Goal: Information Seeking & Learning: Check status

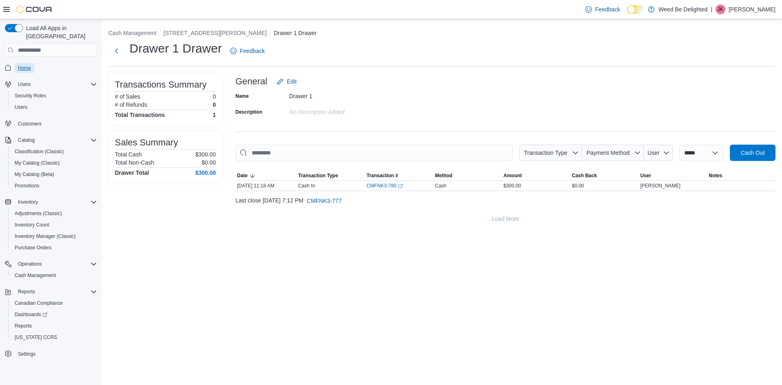
click at [27, 65] on span "Home" at bounding box center [24, 68] width 13 height 7
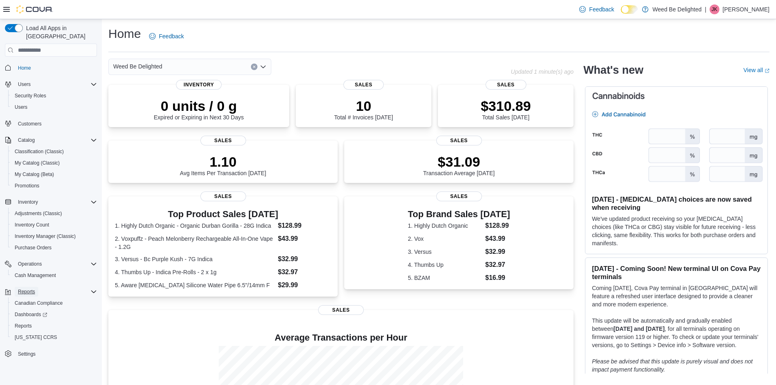
click at [30, 289] on span "Reports" at bounding box center [26, 292] width 17 height 7
click at [31, 289] on span "Reports" at bounding box center [26, 292] width 17 height 7
click at [23, 323] on span "Reports" at bounding box center [23, 326] width 17 height 7
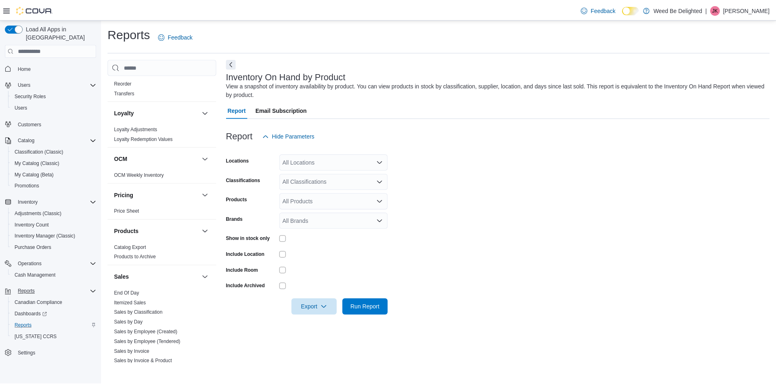
scroll to position [484, 0]
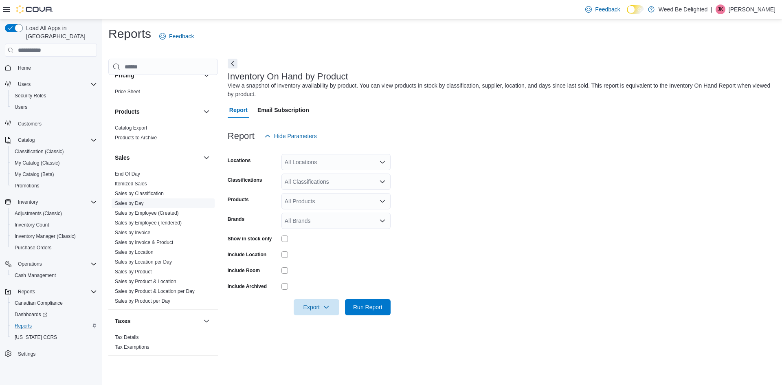
click at [139, 205] on link "Sales by Day" at bounding box center [129, 203] width 29 height 6
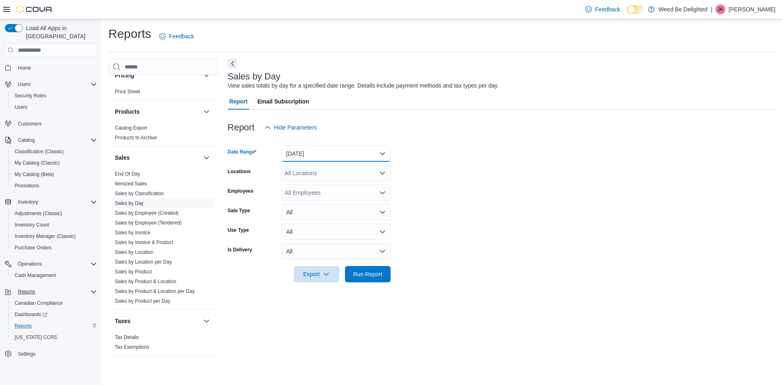
click at [361, 151] on button "[DATE]" at bounding box center [336, 153] width 109 height 16
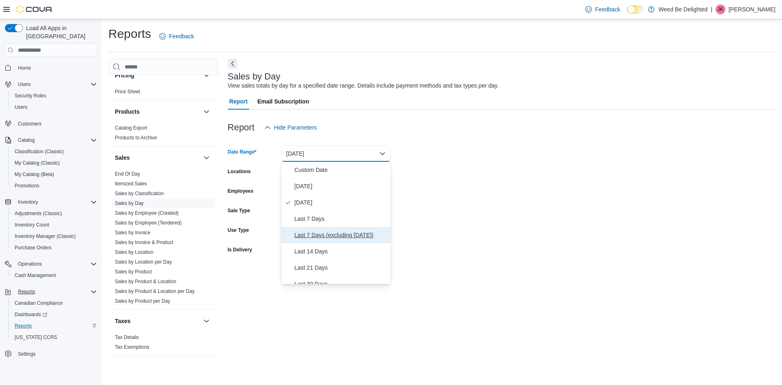
click at [354, 238] on span "Last 7 Days (excluding [DATE])" at bounding box center [341, 235] width 93 height 10
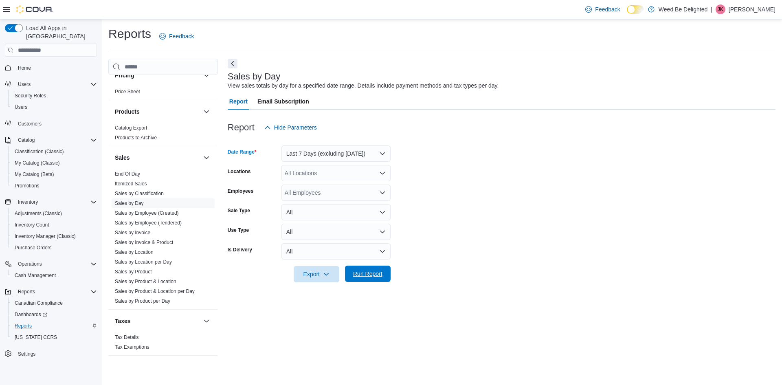
click at [369, 273] on span "Run Report" at bounding box center [367, 274] width 29 height 8
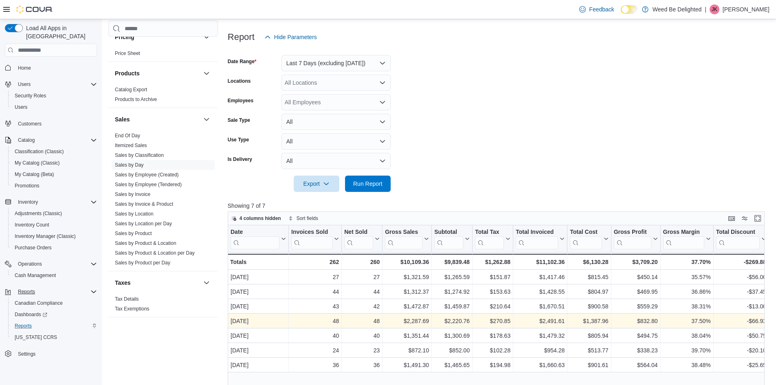
scroll to position [231, 0]
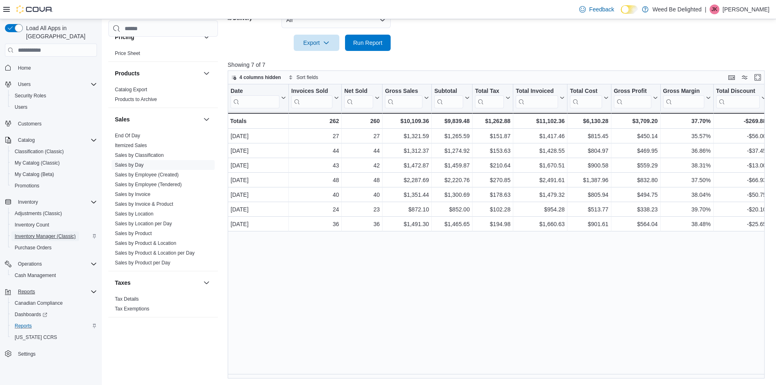
click at [58, 233] on span "Inventory Manager (Classic)" at bounding box center [45, 236] width 61 height 7
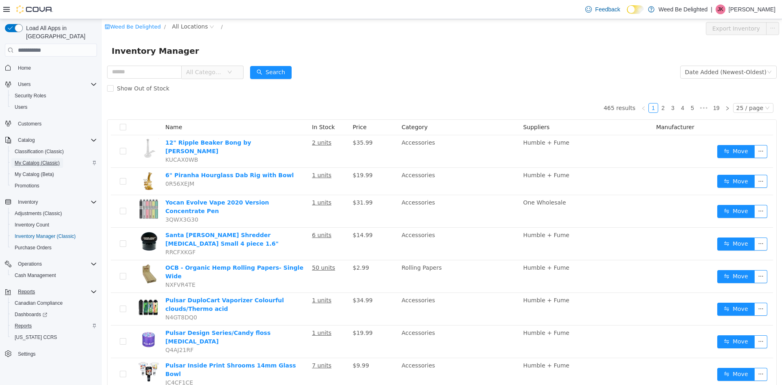
click at [47, 160] on span "My Catalog (Classic)" at bounding box center [37, 163] width 45 height 7
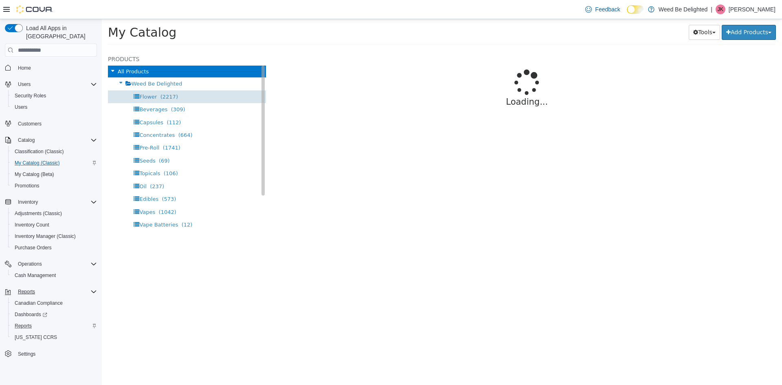
click at [189, 95] on div "Flower (2217)" at bounding box center [187, 96] width 158 height 13
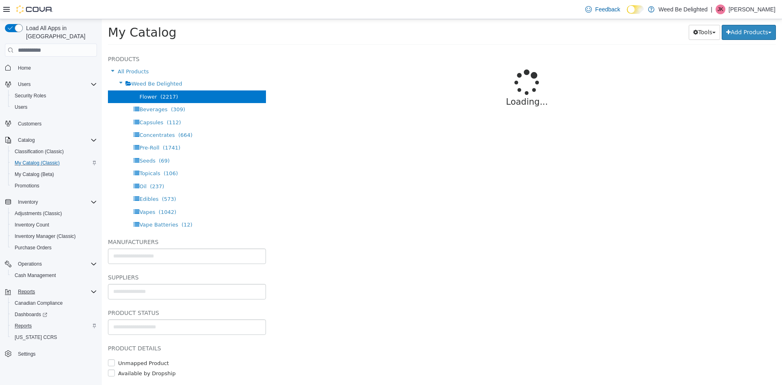
select select "**********"
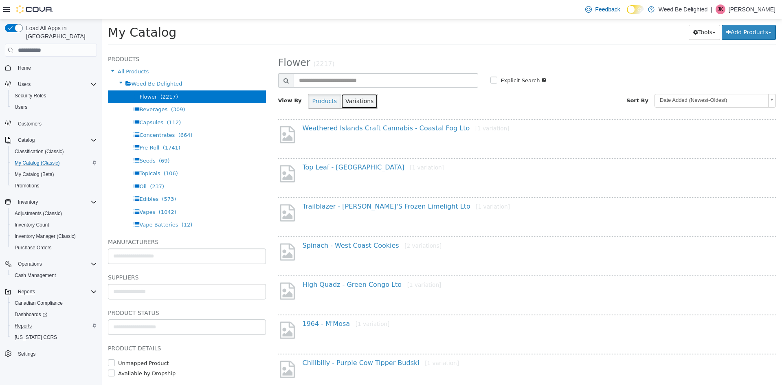
click at [350, 103] on button "Variations" at bounding box center [359, 101] width 37 height 15
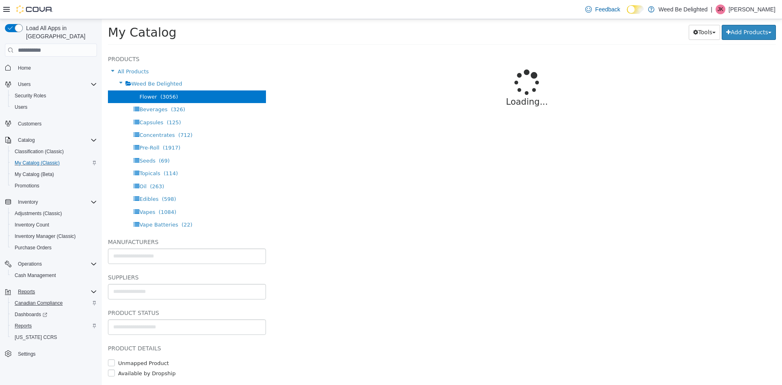
select select "**********"
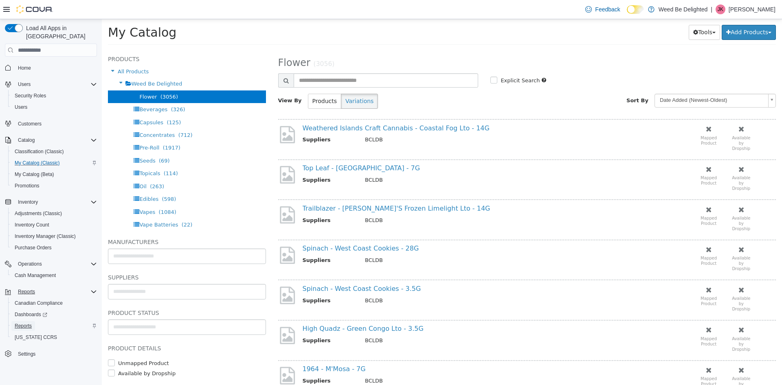
click at [26, 323] on span "Reports" at bounding box center [23, 326] width 17 height 7
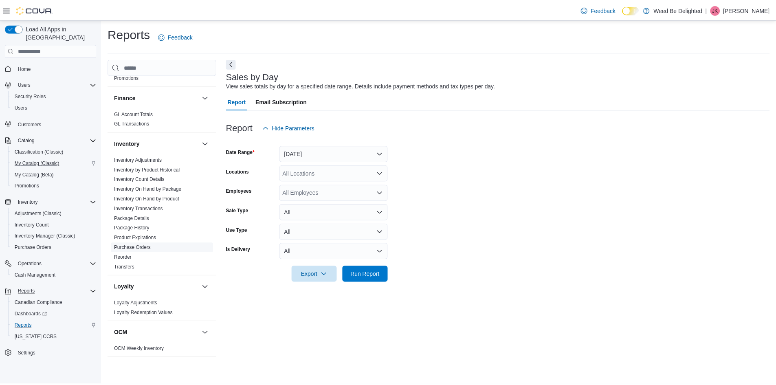
scroll to position [204, 0]
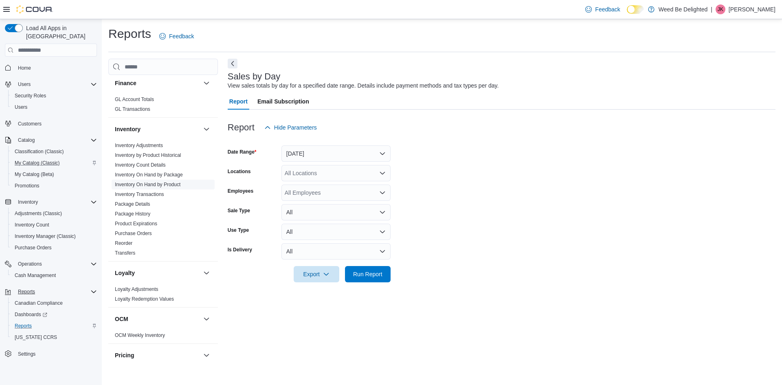
click at [176, 183] on link "Inventory On Hand by Product" at bounding box center [148, 185] width 66 height 6
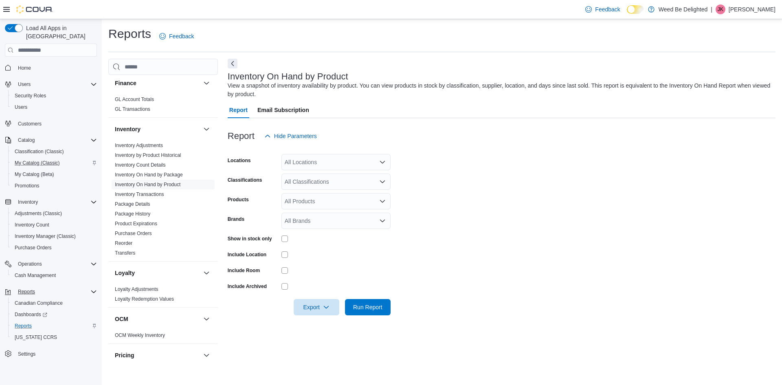
click at [324, 202] on div "All Products" at bounding box center [336, 201] width 109 height 16
click at [382, 203] on icon "Close list of options" at bounding box center [382, 201] width 5 height 2
click at [379, 182] on icon "Open list of options" at bounding box center [382, 181] width 7 height 7
click at [330, 205] on div "Flower" at bounding box center [335, 207] width 99 height 8
click at [374, 304] on span "Run Report" at bounding box center [367, 307] width 29 height 8
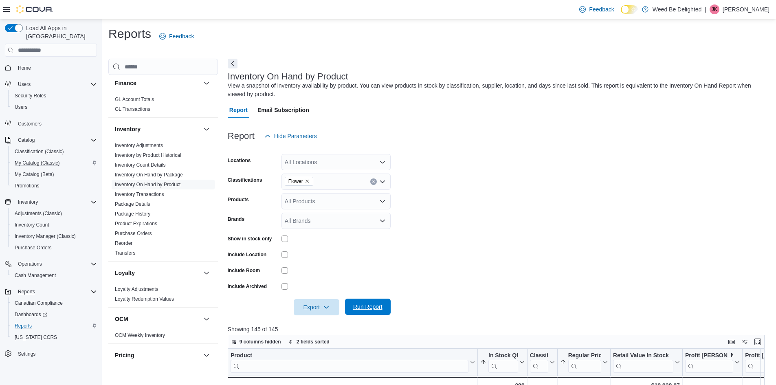
click at [362, 303] on span "Run Report" at bounding box center [368, 307] width 36 height 16
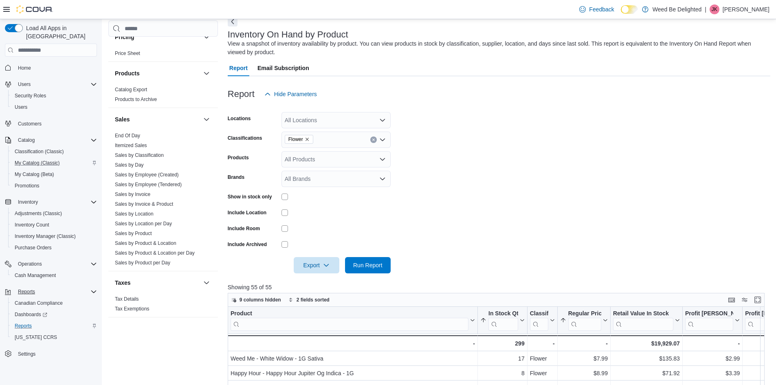
scroll to position [82, 0]
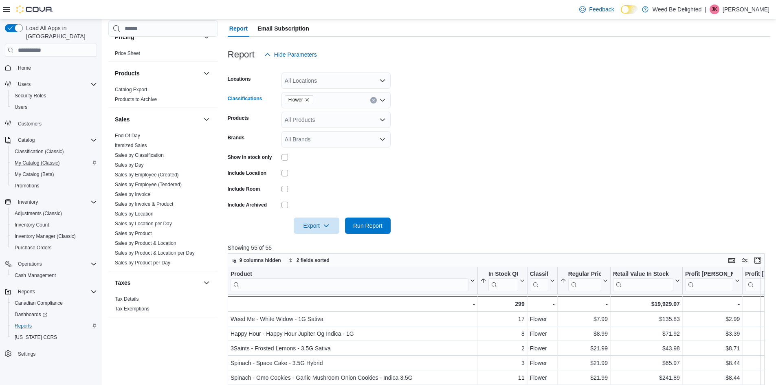
click at [373, 101] on icon "Clear input" at bounding box center [373, 100] width 3 height 3
click at [374, 227] on span "Run Report" at bounding box center [367, 225] width 29 height 8
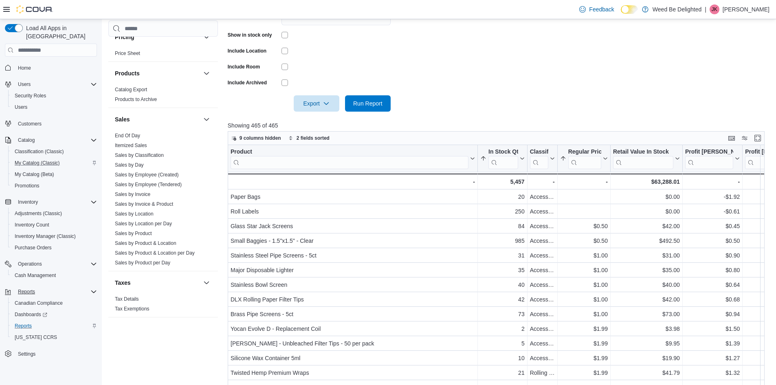
scroll to position [61, 0]
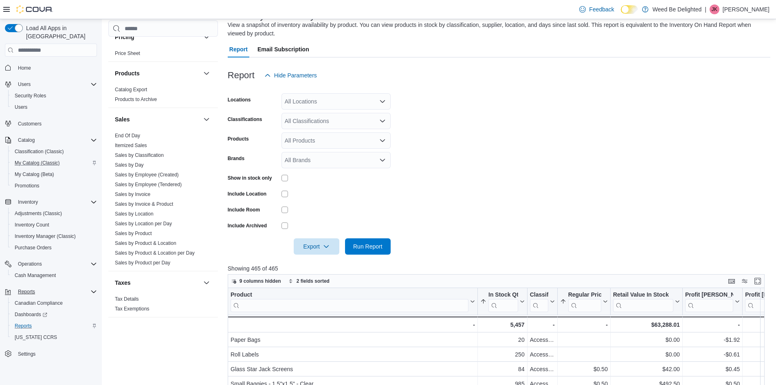
click at [330, 118] on div "All Classifications" at bounding box center [336, 121] width 109 height 16
click at [542, 117] on form "Locations All Locations Classifications All Classifications Products All Produc…" at bounding box center [499, 169] width 543 height 171
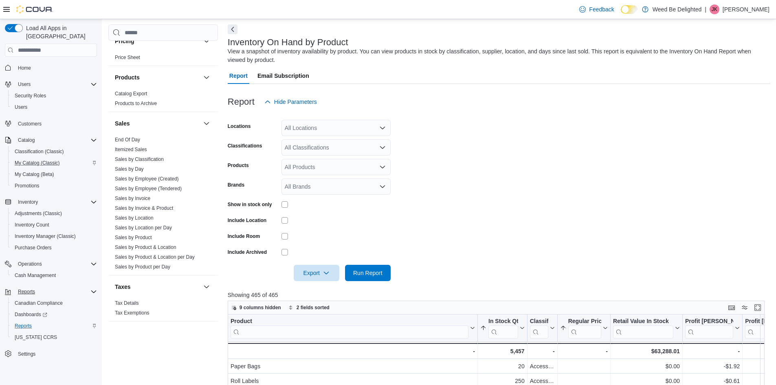
scroll to position [20, 0]
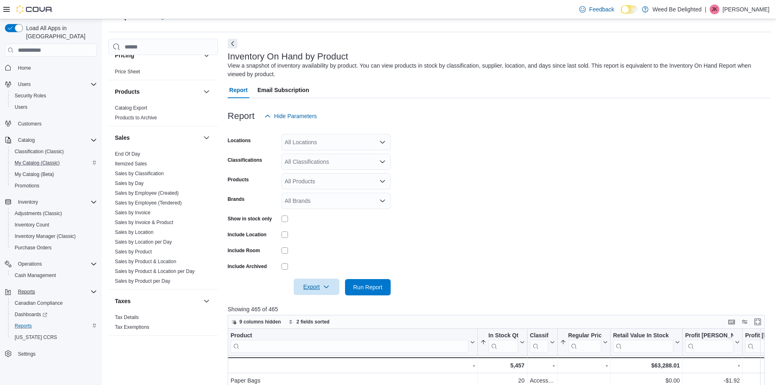
click at [326, 289] on icon "button" at bounding box center [326, 287] width 7 height 7
click at [332, 304] on span "Export to Excel" at bounding box center [318, 303] width 37 height 7
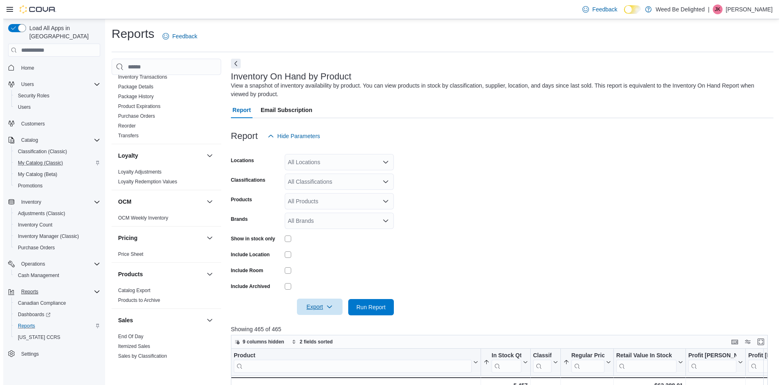
scroll to position [321, 0]
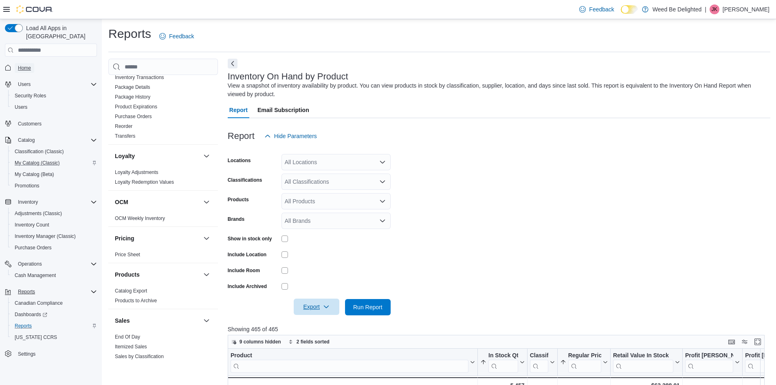
click at [28, 65] on span "Home" at bounding box center [24, 68] width 13 height 7
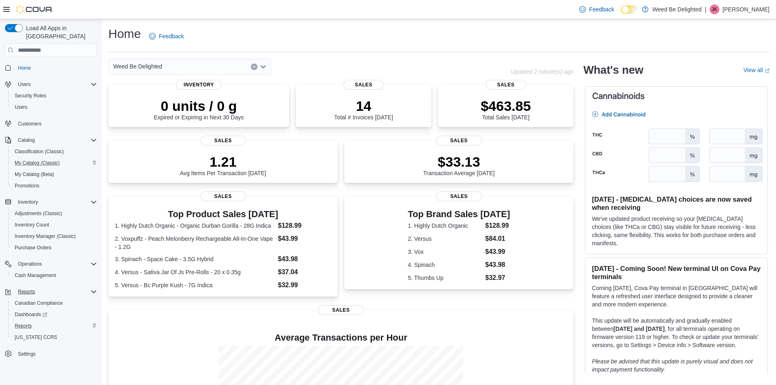
click at [302, 67] on div "Weed Be Delighted" at bounding box center [309, 67] width 403 height 16
click at [31, 289] on span "Reports" at bounding box center [26, 292] width 17 height 7
click at [25, 289] on span "Reports" at bounding box center [26, 292] width 17 height 7
click at [26, 323] on span "Reports" at bounding box center [23, 326] width 17 height 7
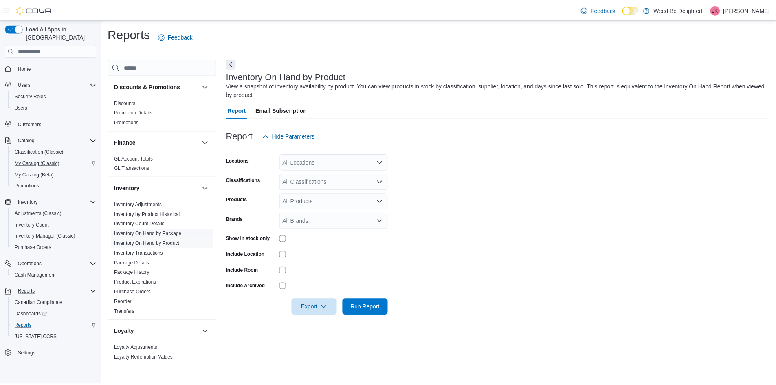
scroll to position [204, 0]
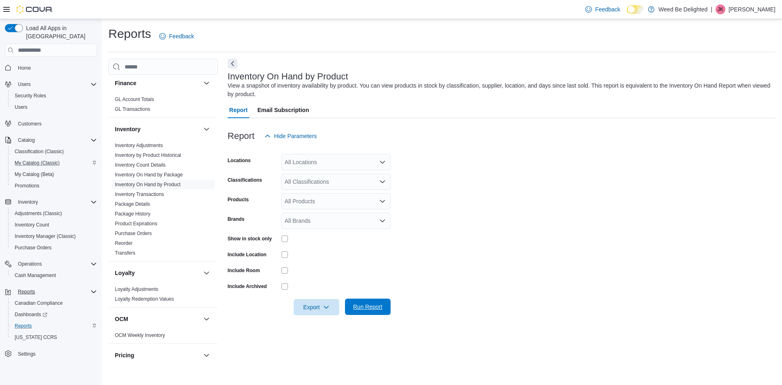
click at [365, 306] on span "Run Report" at bounding box center [367, 307] width 29 height 8
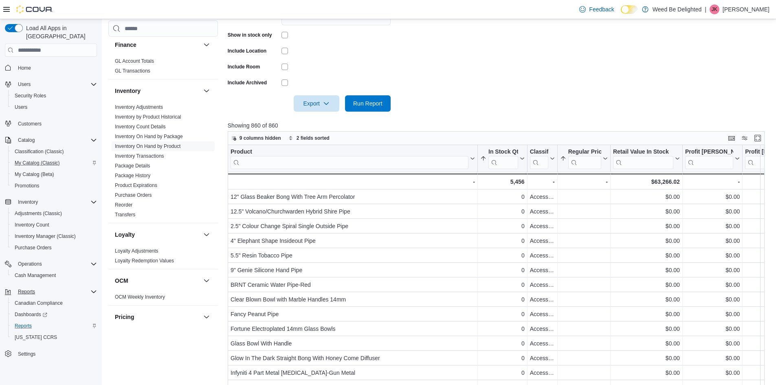
scroll to position [122, 0]
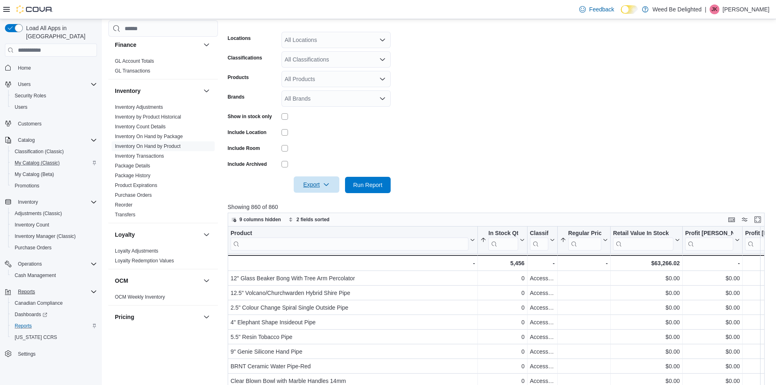
click at [325, 183] on icon "button" at bounding box center [326, 184] width 7 height 7
click at [446, 169] on form "Locations All Locations Classifications All Classifications Products All Produc…" at bounding box center [499, 107] width 543 height 171
click at [538, 90] on form "Locations All Locations Classifications All Classifications Products All Produc…" at bounding box center [499, 107] width 543 height 171
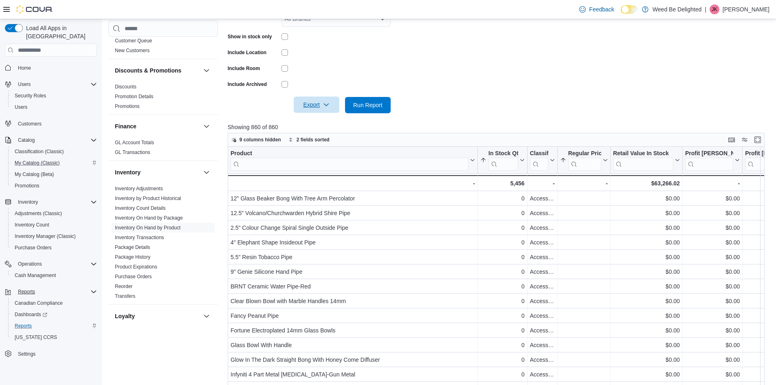
scroll to position [264, 0]
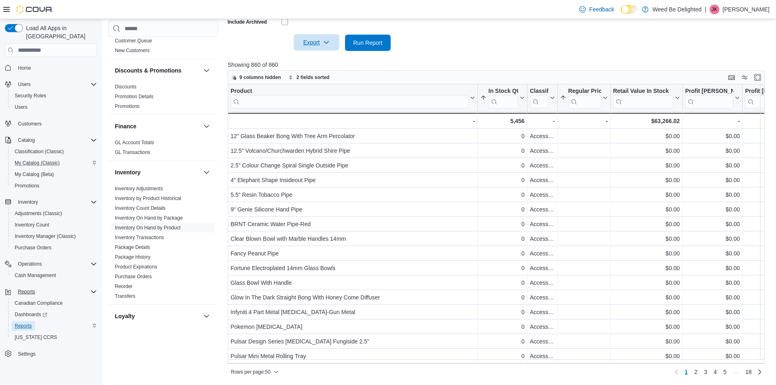
click at [19, 323] on span "Reports" at bounding box center [23, 326] width 17 height 7
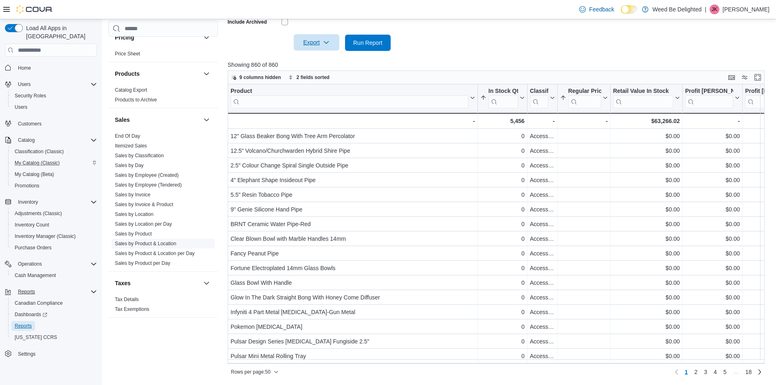
scroll to position [484, 0]
click at [145, 163] on span "Sales by Day" at bounding box center [163, 165] width 103 height 10
click at [140, 165] on link "Sales by Day" at bounding box center [129, 165] width 29 height 6
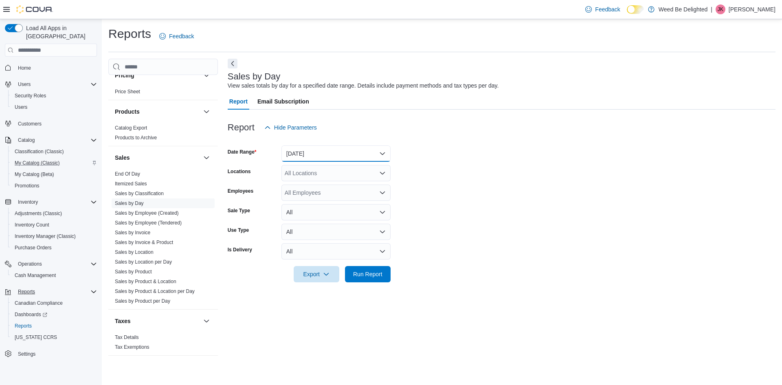
click at [335, 152] on button "[DATE]" at bounding box center [336, 153] width 109 height 16
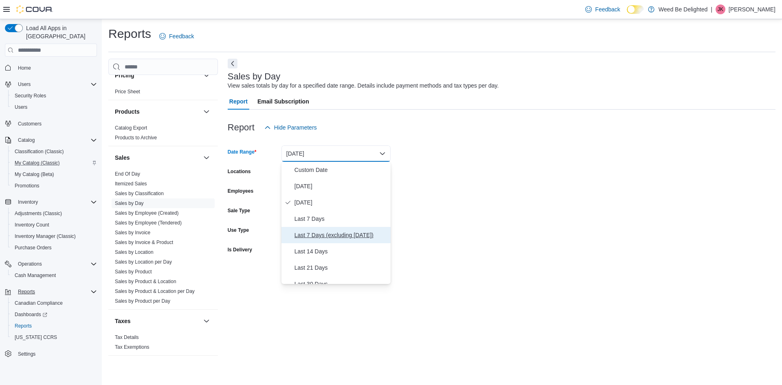
click at [355, 236] on span "Last 7 Days (excluding [DATE])" at bounding box center [341, 235] width 93 height 10
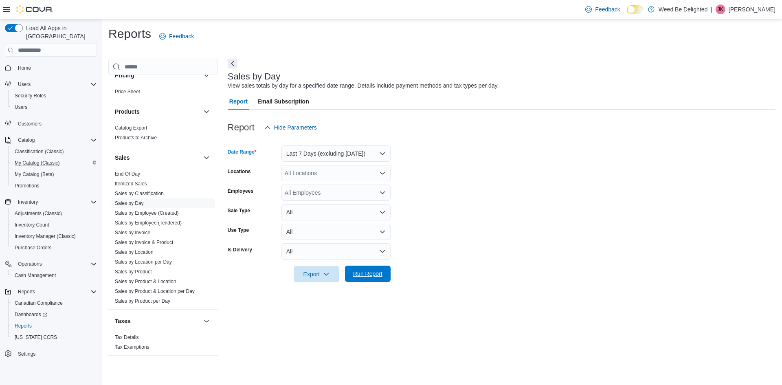
click at [366, 281] on span "Run Report" at bounding box center [368, 274] width 36 height 16
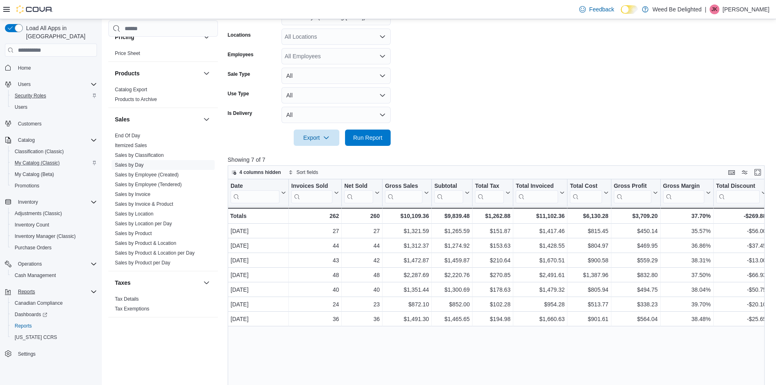
scroll to position [122, 0]
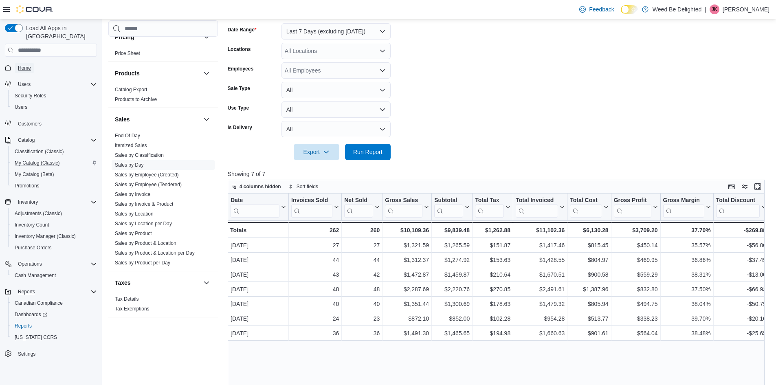
click at [27, 65] on span "Home" at bounding box center [24, 68] width 13 height 7
